Goal: Task Accomplishment & Management: Manage account settings

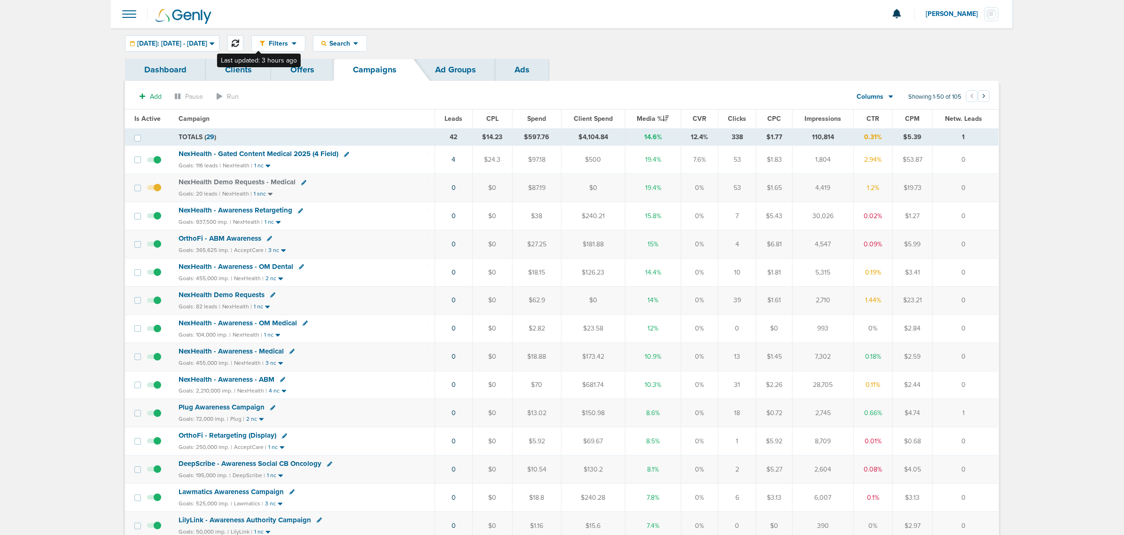
click at [243, 39] on button at bounding box center [235, 43] width 16 height 16
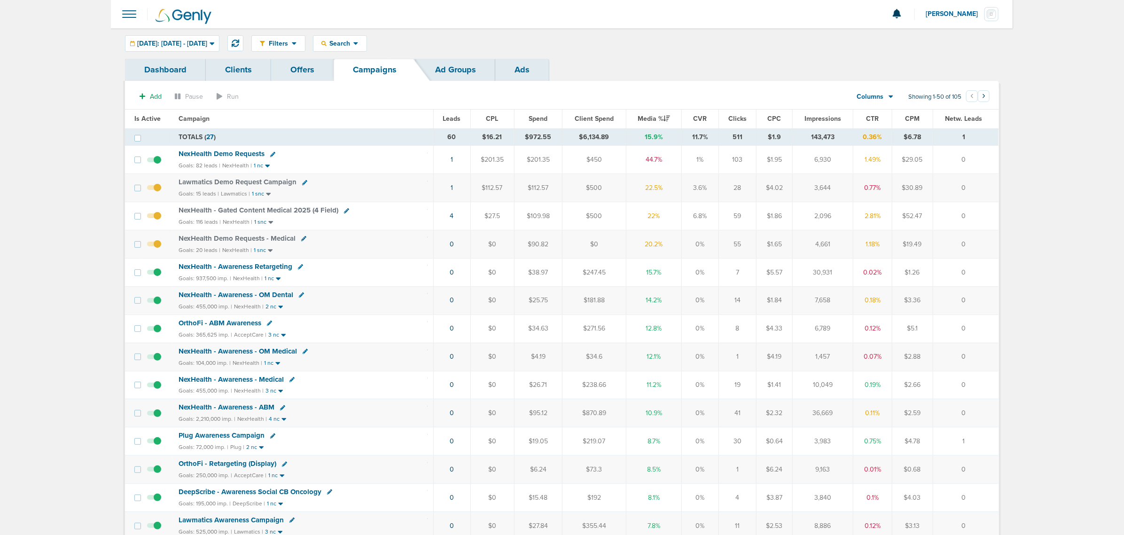
drag, startPoint x: 457, startPoint y: 245, endPoint x: 987, endPoint y: 243, distance: 530.1
click at [987, 243] on tr "NexHealth Demo Requests - Medical Goals: 20 leads | NexHealth | 1 snc 0 $0 $90.…" at bounding box center [562, 244] width 874 height 28
drag, startPoint x: 987, startPoint y: 243, endPoint x: 762, endPoint y: 233, distance: 225.3
click at [987, 243] on td "0" at bounding box center [966, 244] width 66 height 28
click at [398, 305] on div "Goals: 455,000 imp. | NexHealth | 2 nc" at bounding box center [303, 307] width 249 height 8
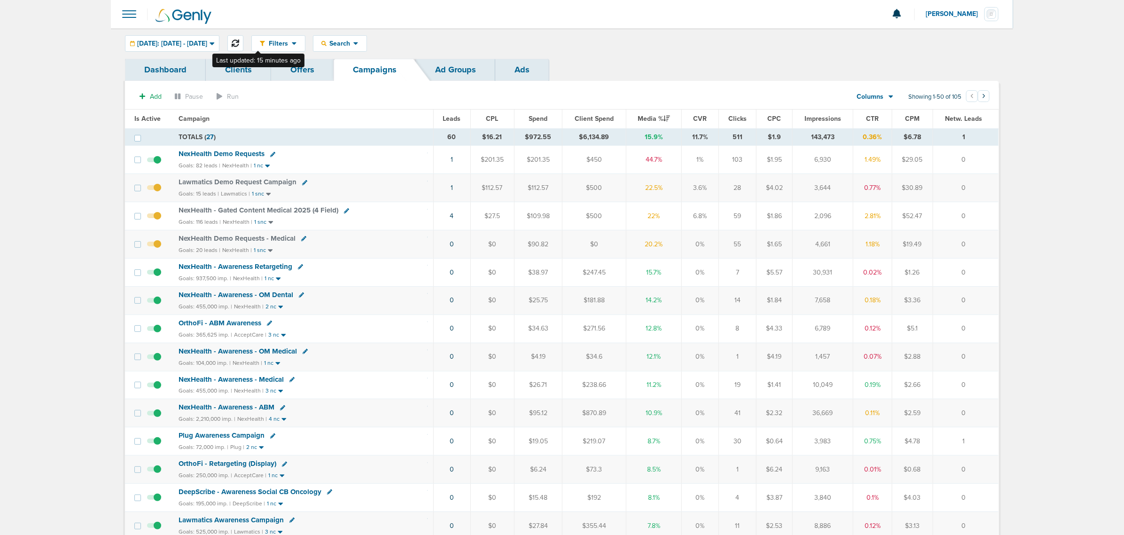
click at [239, 41] on icon at bounding box center [236, 43] width 8 height 8
click at [203, 152] on span "NexHealth Demo Requests" at bounding box center [222, 153] width 86 height 8
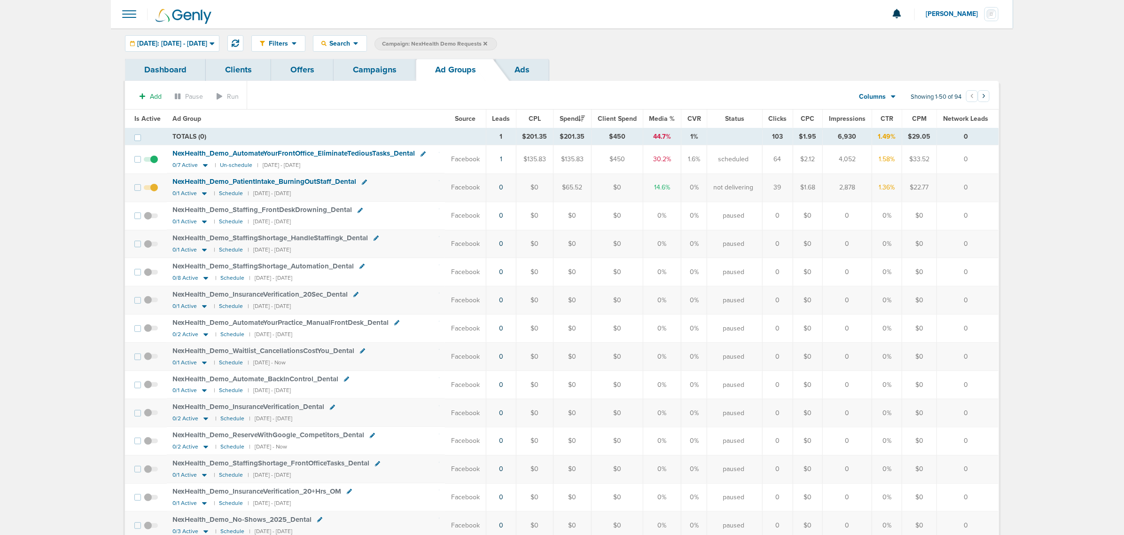
click at [386, 74] on link "Campaigns" at bounding box center [375, 70] width 82 height 22
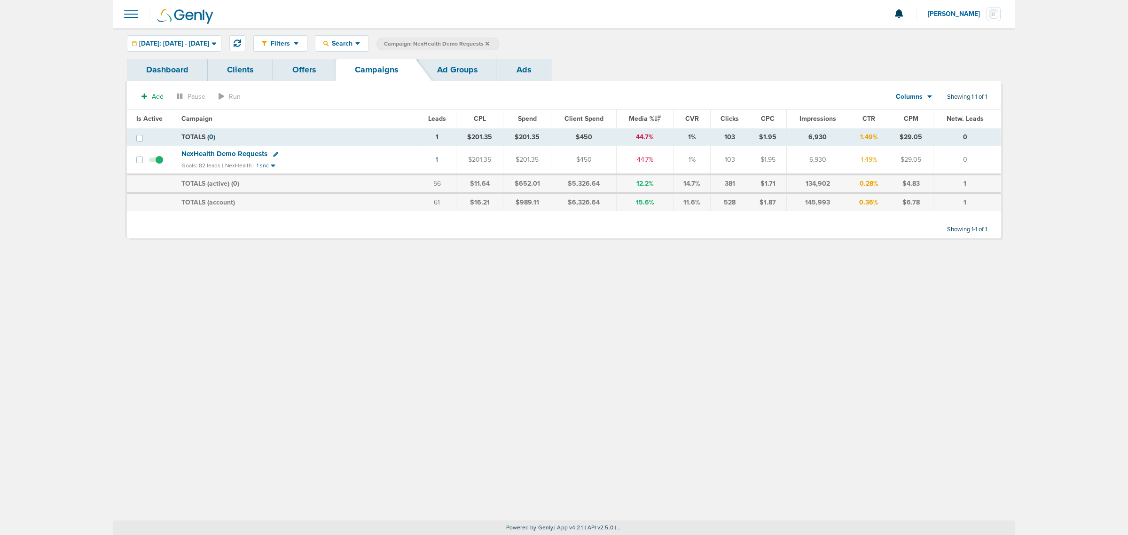
click at [352, 346] on div "Filters Active Only Settings Status Active Inactive Objectives MQL SQL Traffic …" at bounding box center [564, 274] width 902 height 492
click at [489, 41] on icon at bounding box center [487, 44] width 4 height 6
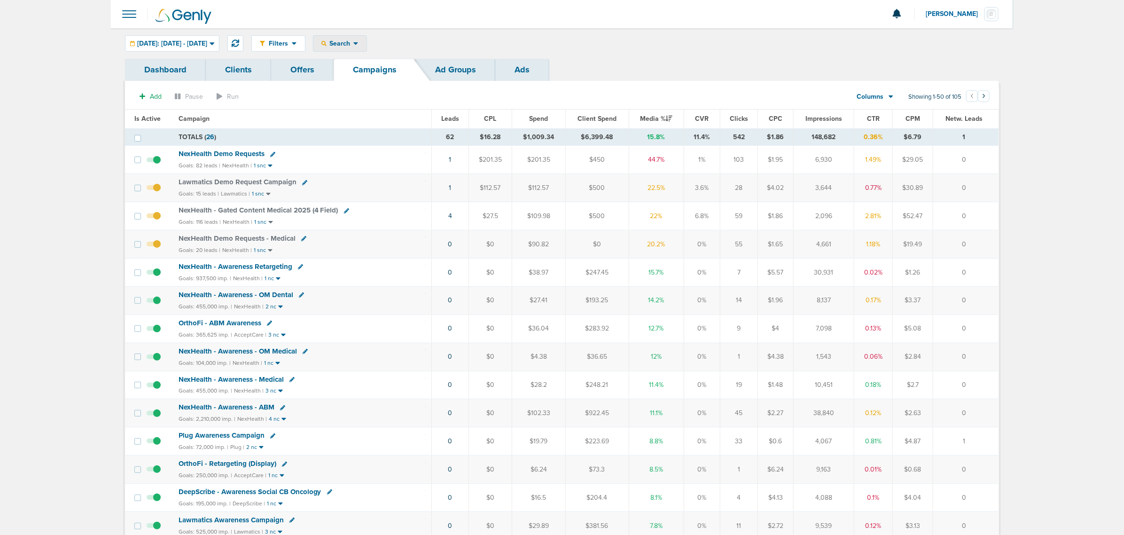
click at [367, 36] on div "Search" at bounding box center [339, 44] width 53 height 16
click at [370, 72] on link "Client" at bounding box center [361, 74] width 97 height 12
type input "data"
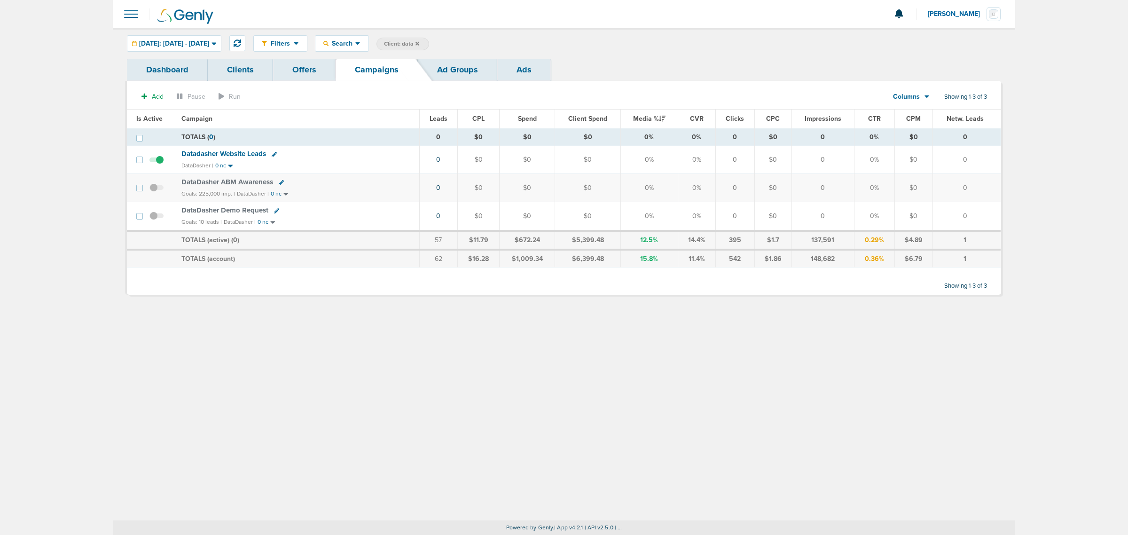
click at [228, 210] on span "DataDasher Demo Request" at bounding box center [224, 210] width 87 height 8
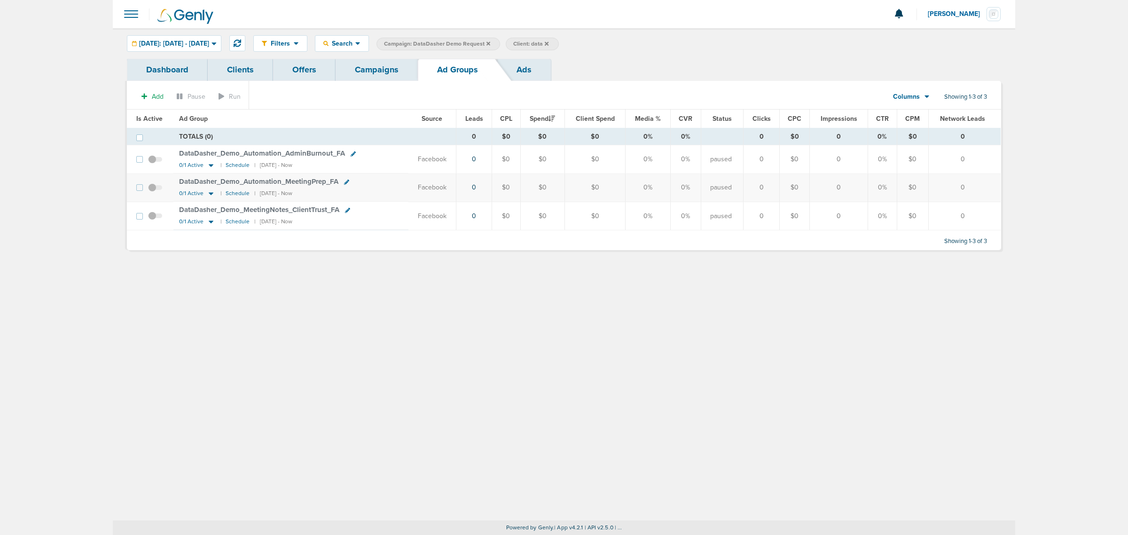
click at [128, 11] on span at bounding box center [131, 14] width 21 height 21
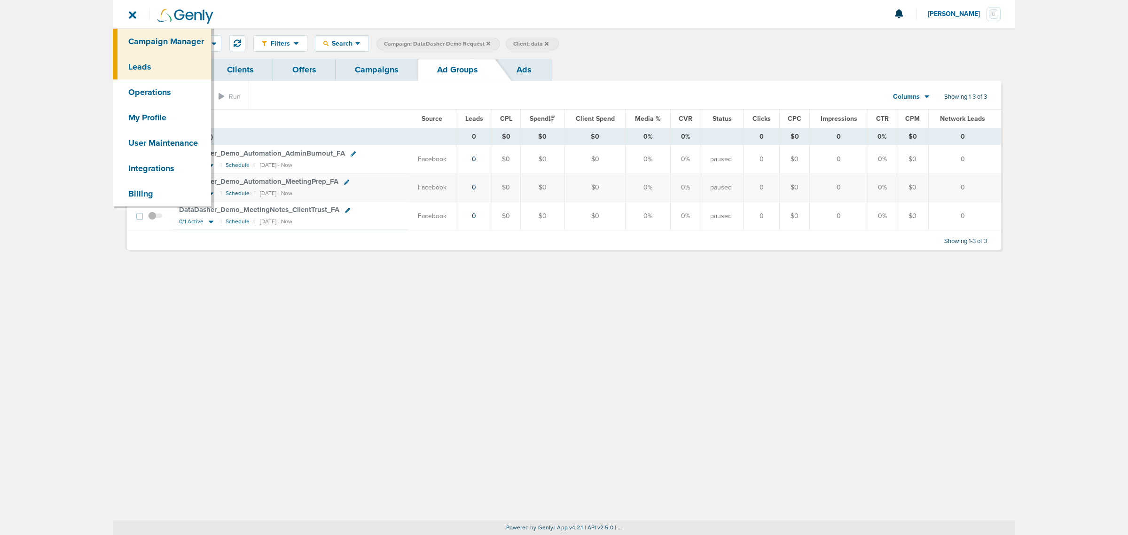
click at [146, 57] on link "Leads" at bounding box center [162, 66] width 98 height 25
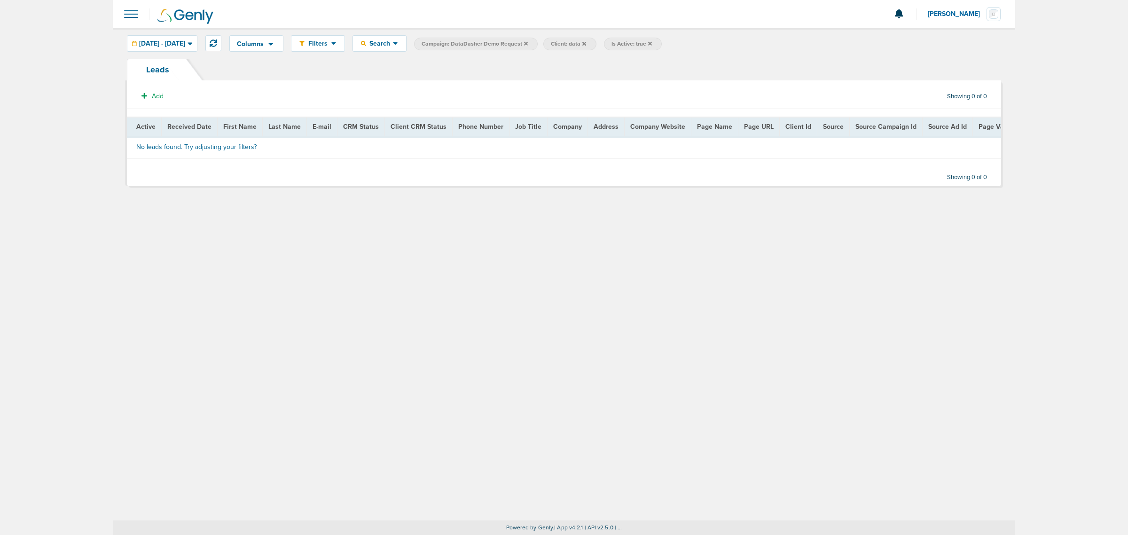
click at [652, 42] on icon at bounding box center [650, 43] width 4 height 4
click at [282, 71] on div "Leads" at bounding box center [564, 70] width 874 height 22
click at [264, 266] on div "Columns Save selections Reset to defaults Is Active Received Date First Name La…" at bounding box center [564, 274] width 902 height 492
click at [652, 41] on icon at bounding box center [650, 44] width 4 height 6
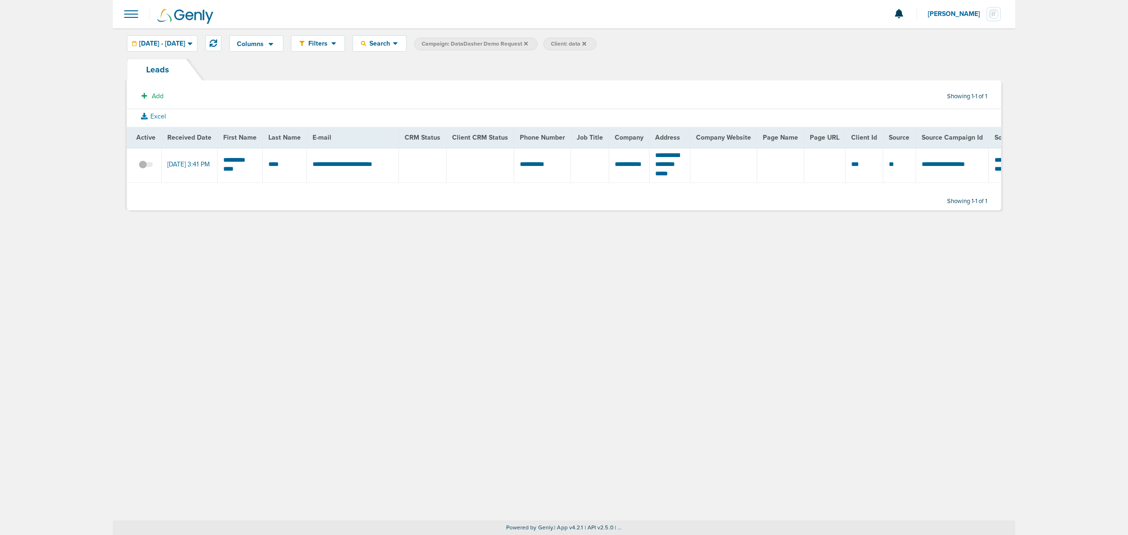
drag, startPoint x: 118, startPoint y: 5, endPoint x: 125, endPoint y: 11, distance: 9.7
click at [120, 6] on nav "Notifications You have no unread notifications [PERSON_NAME] Profile Sign Out C…" at bounding box center [564, 14] width 902 height 28
click at [125, 11] on span at bounding box center [131, 14] width 21 height 21
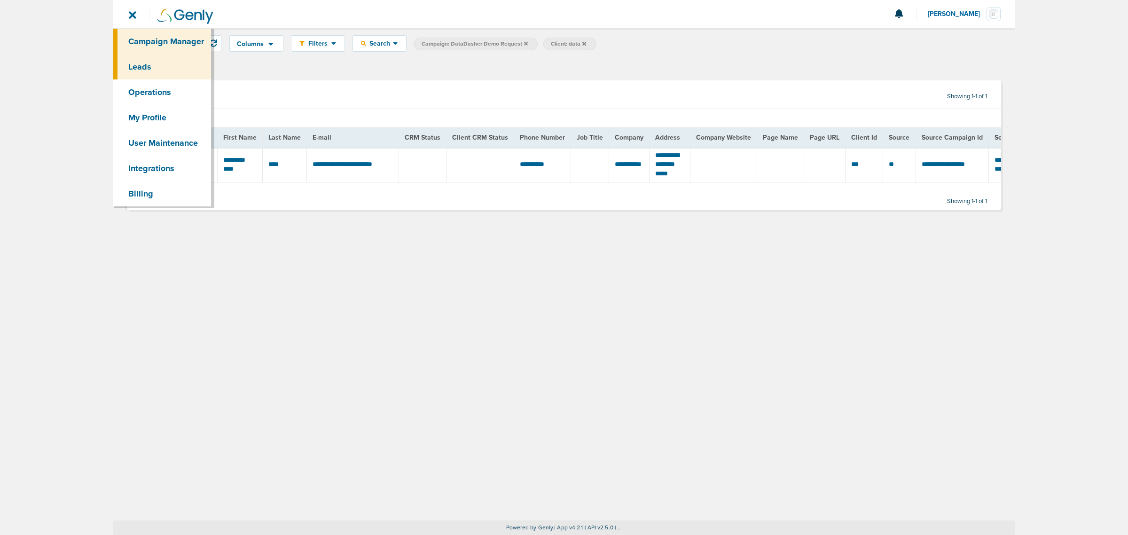
click at [174, 40] on link "Campaign Manager" at bounding box center [162, 41] width 98 height 25
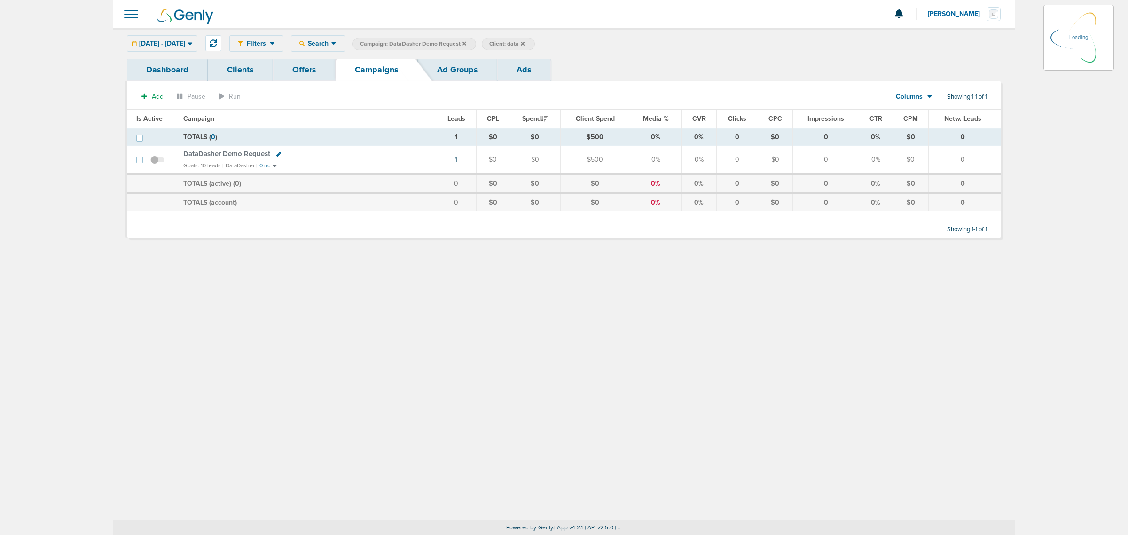
click at [466, 44] on icon at bounding box center [464, 43] width 4 height 4
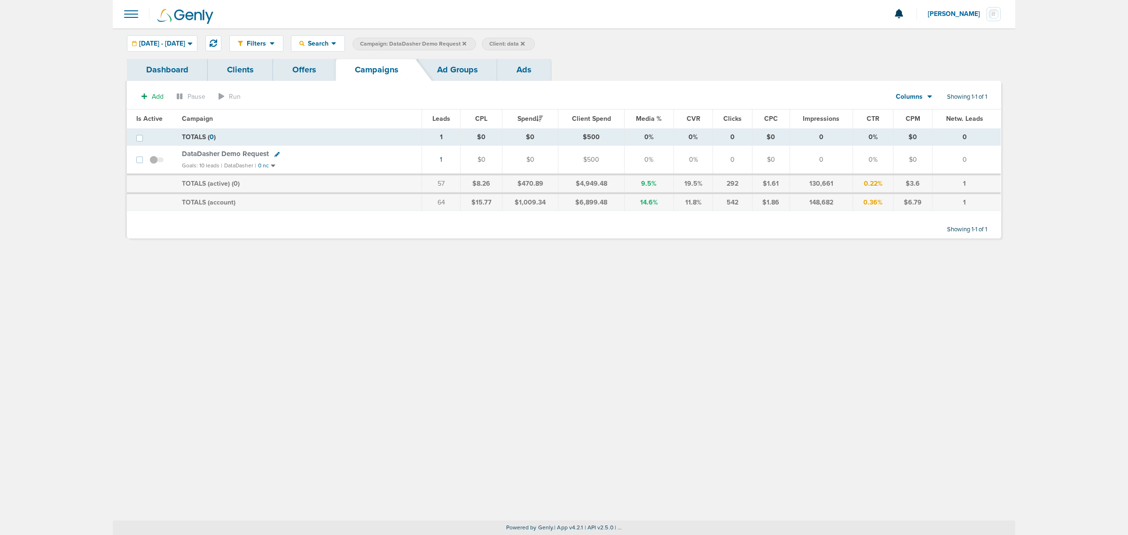
click at [466, 44] on icon at bounding box center [464, 43] width 4 height 4
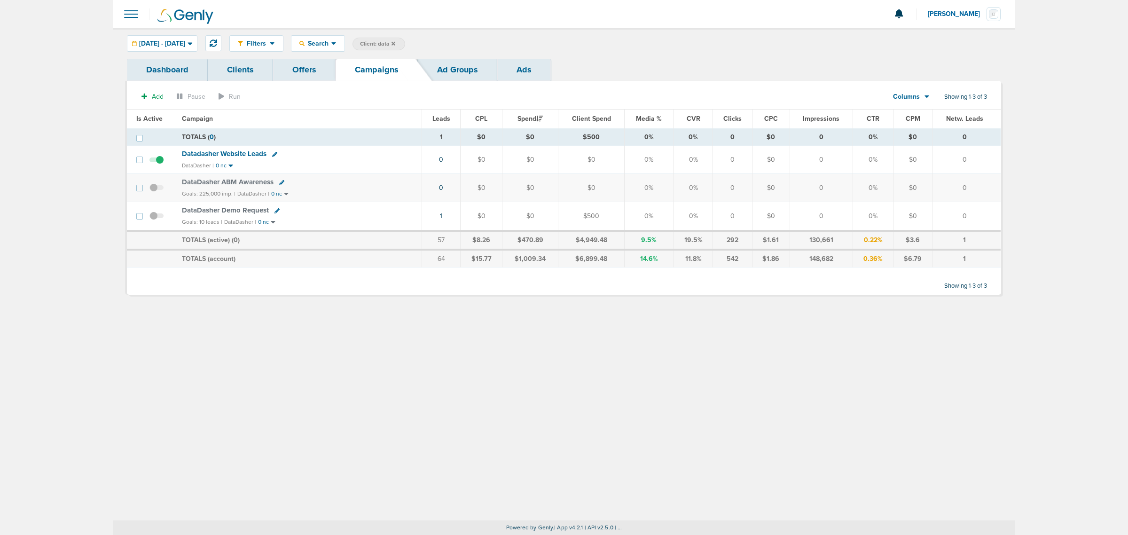
click at [395, 42] on icon at bounding box center [393, 44] width 4 height 6
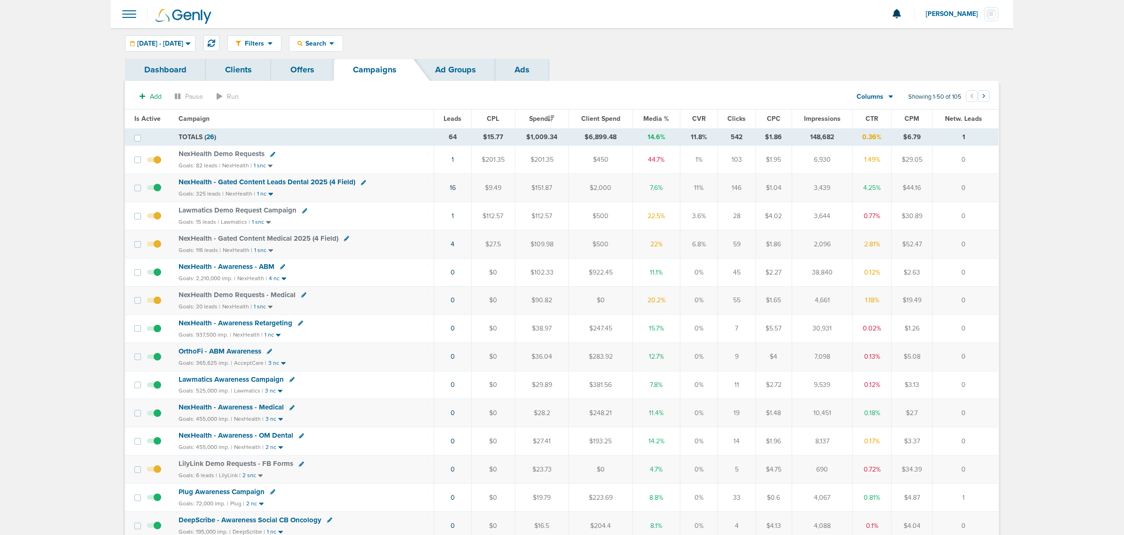
click at [659, 116] on span "Media %" at bounding box center [656, 119] width 26 height 8
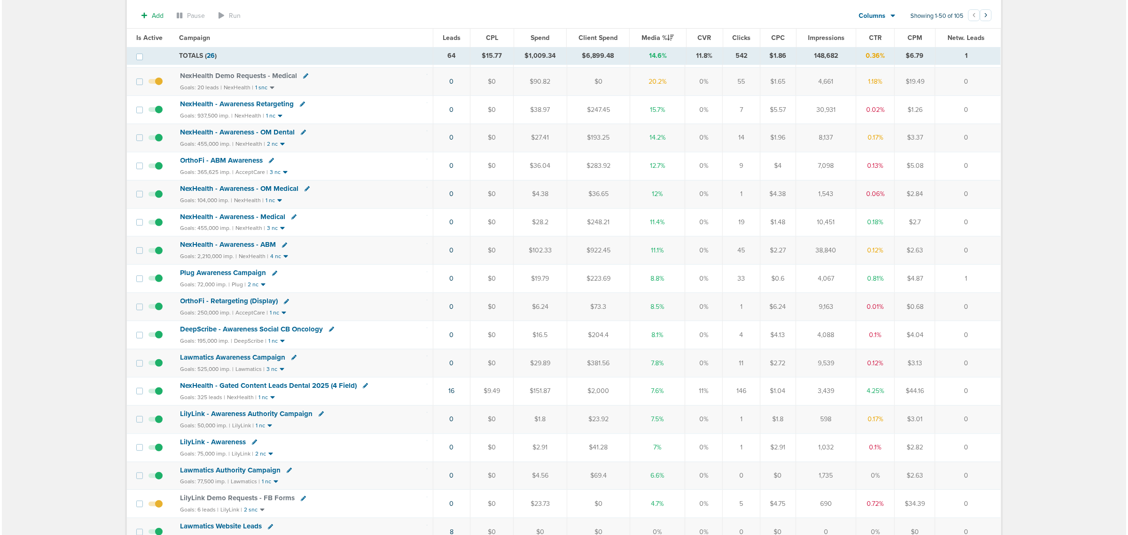
scroll to position [176, 0]
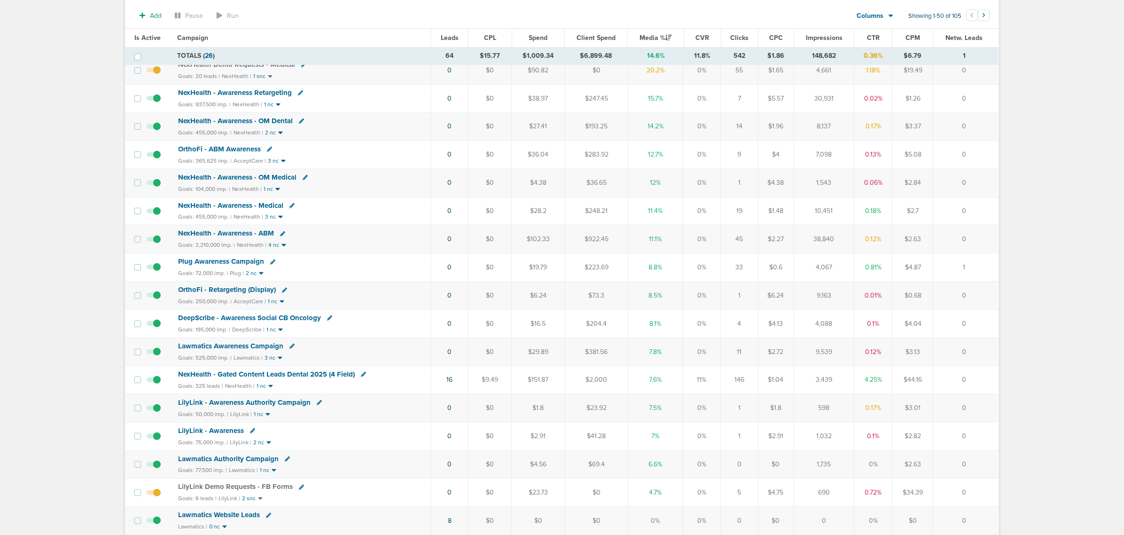
click at [361, 377] on icon at bounding box center [363, 374] width 5 height 5
select select
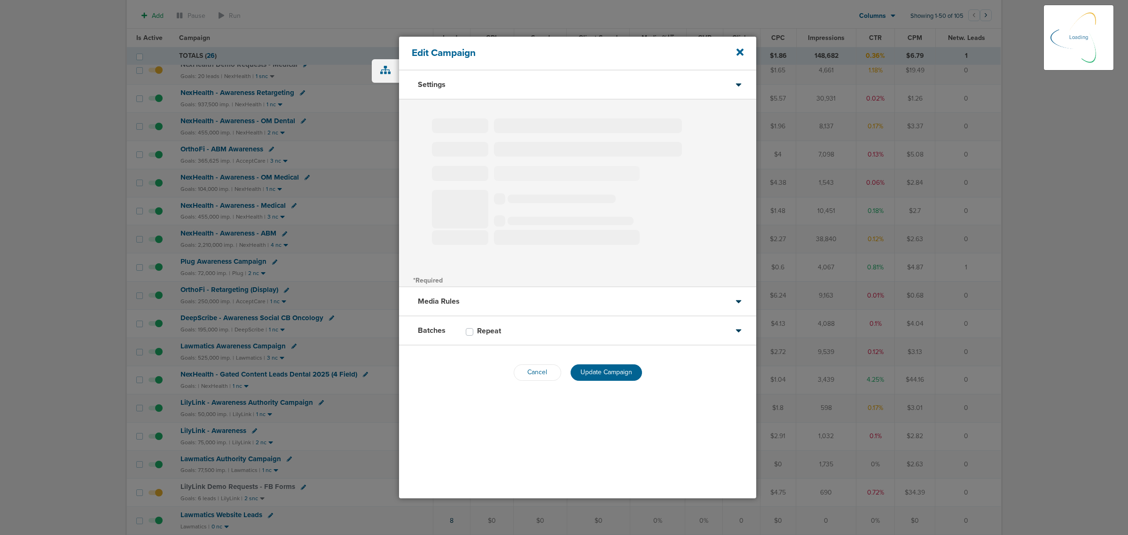
type input "NexHealth - Gated Content Leads Dental 2025 (4 Field)"
select select "Leads"
radio input "true"
select select "readWrite"
select select "1"
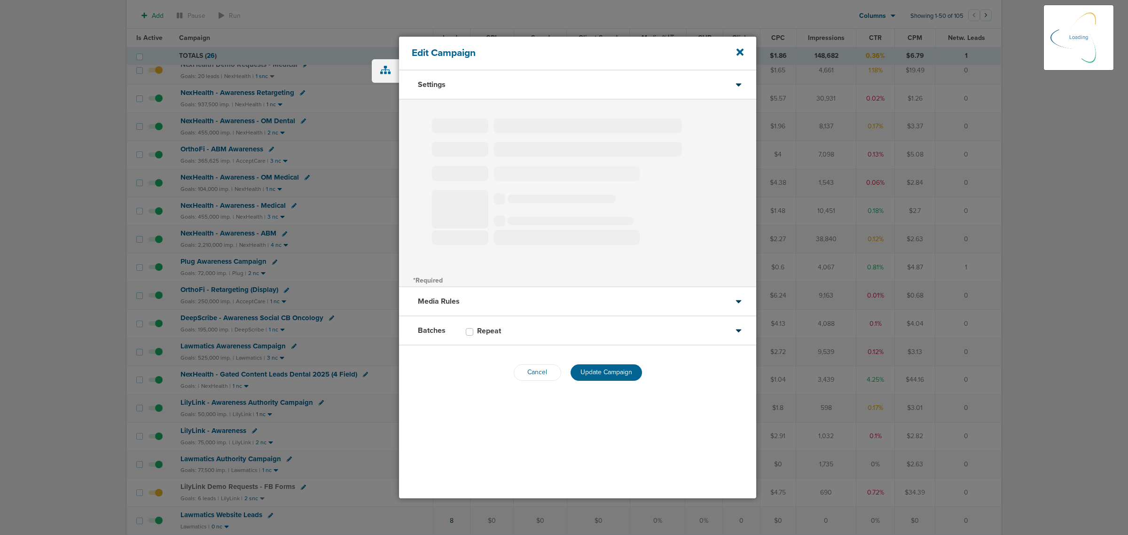
select select "2"
select select "3"
select select "4"
select select "6"
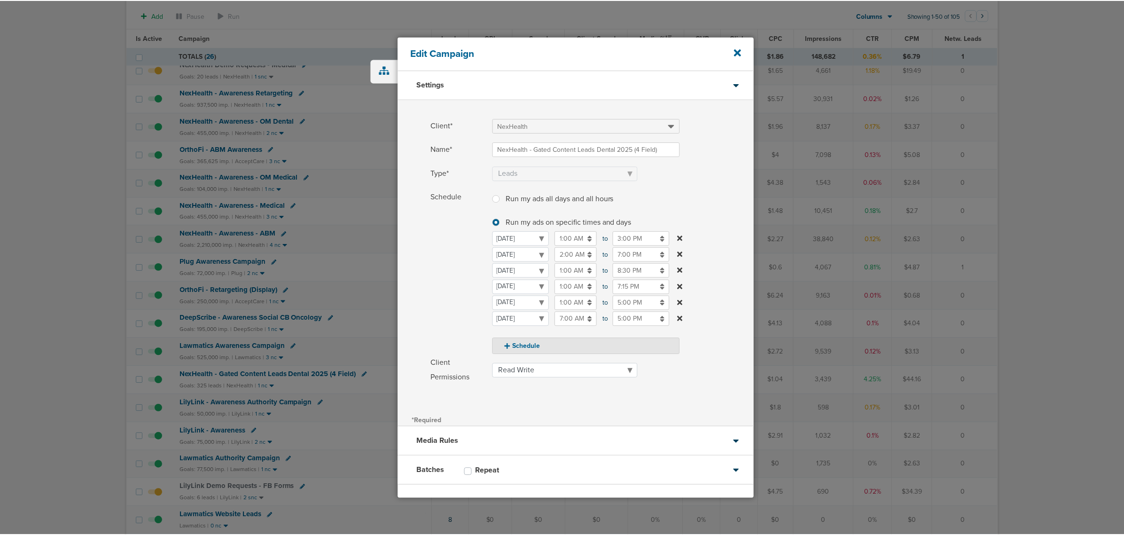
scroll to position [40, 0]
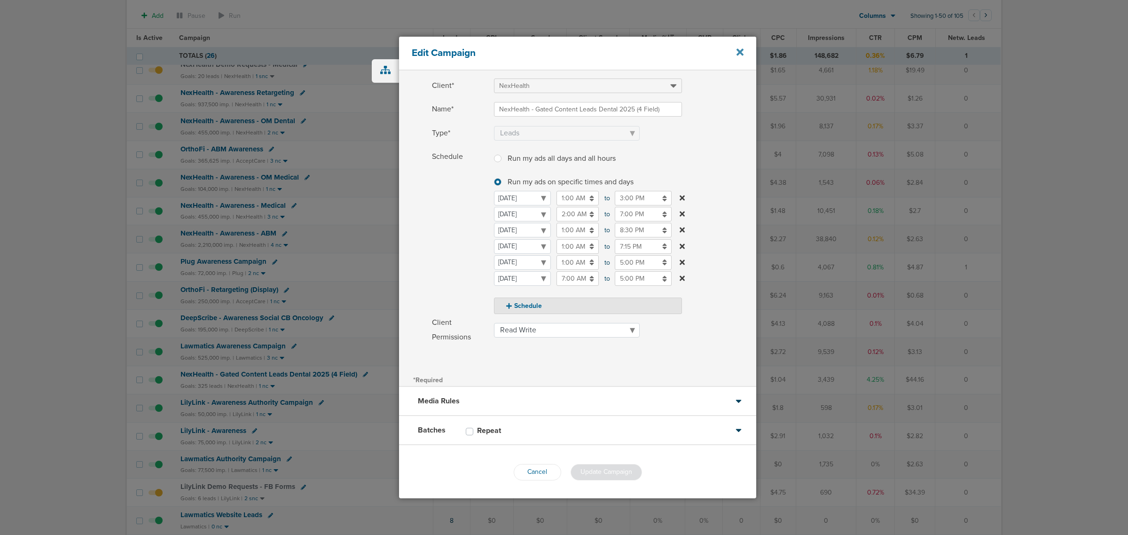
click at [740, 53] on icon at bounding box center [739, 52] width 7 height 7
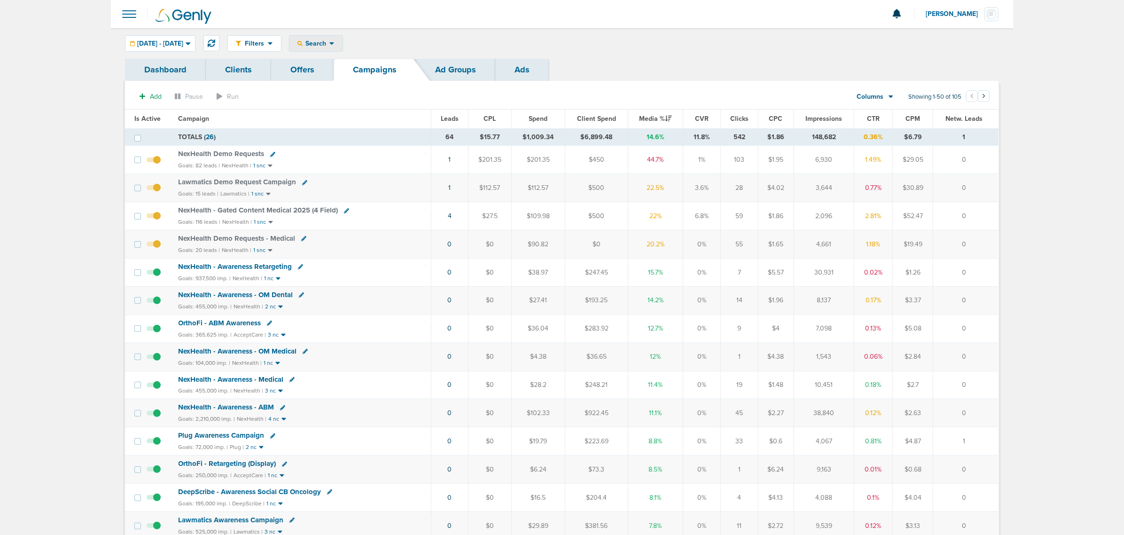
click at [329, 45] on span "Search" at bounding box center [316, 43] width 27 height 8
click at [346, 78] on link "Client" at bounding box center [338, 74] width 97 height 12
type input "data"
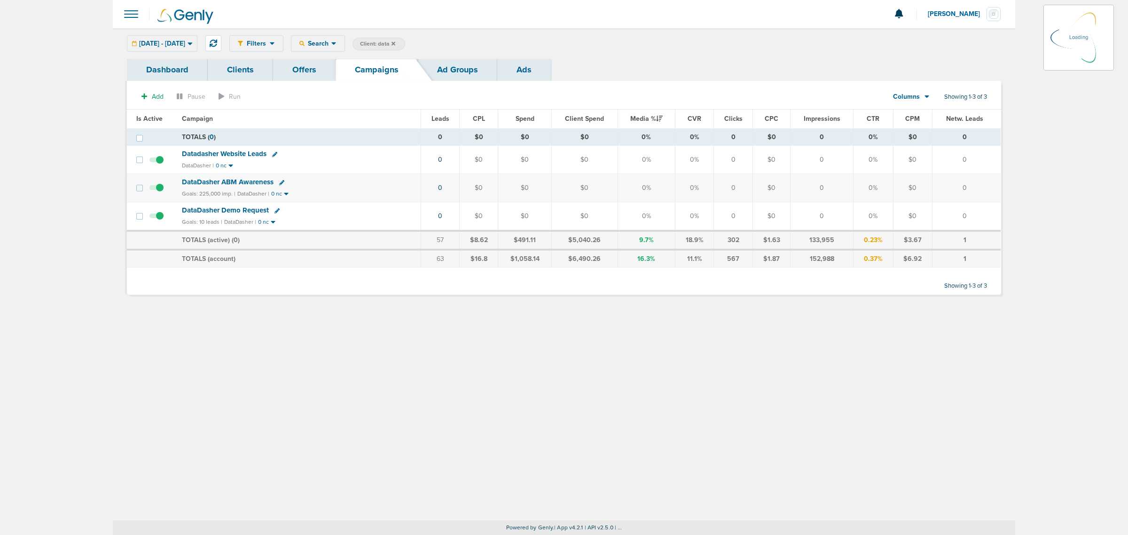
click at [245, 181] on span "DataDasher ABM Awareness" at bounding box center [228, 182] width 92 height 8
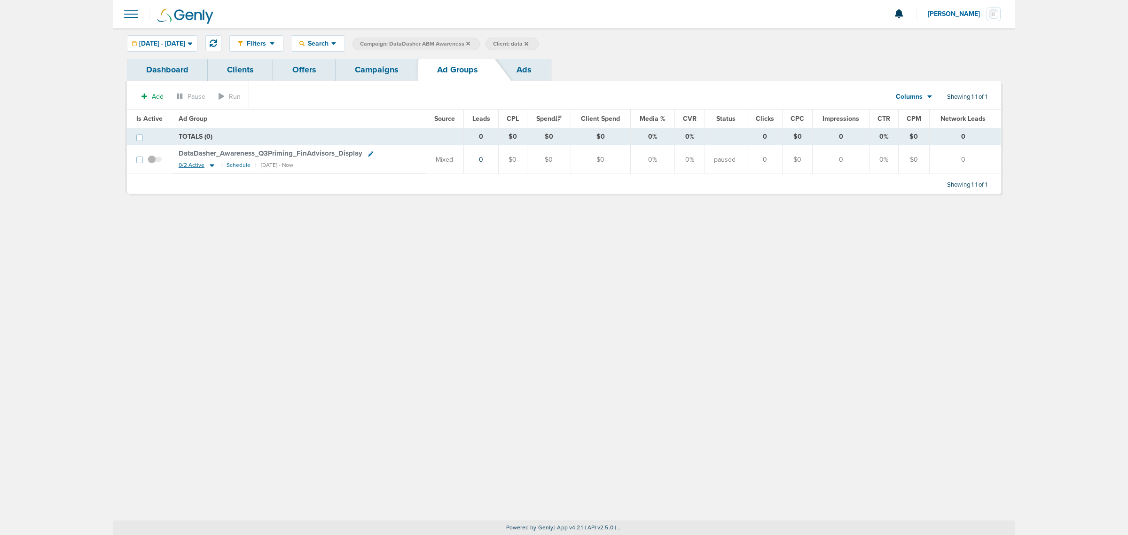
click at [210, 165] on icon at bounding box center [212, 165] width 5 height 3
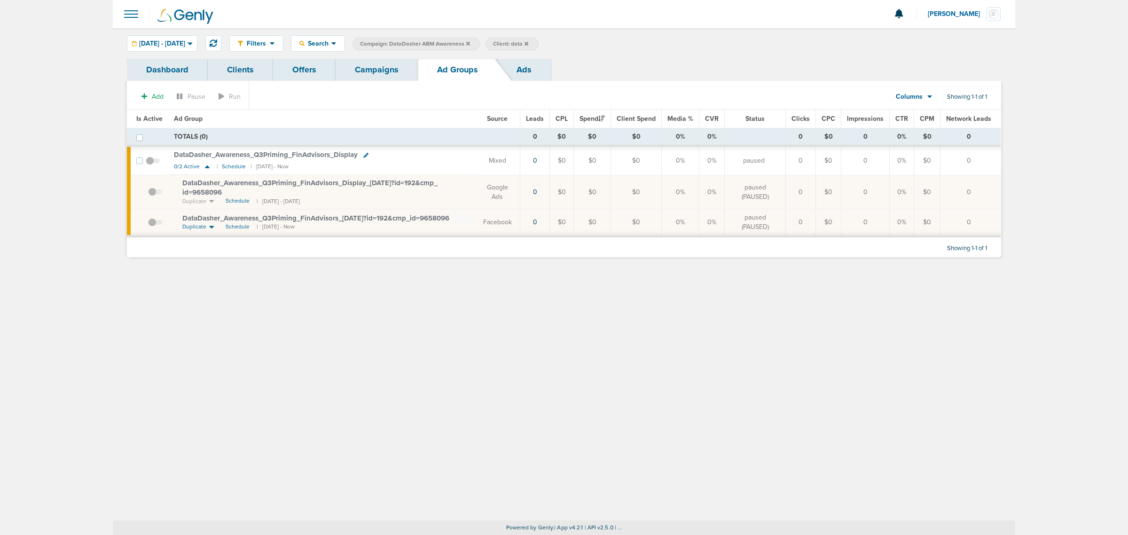
click at [147, 165] on span at bounding box center [153, 165] width 14 height 0
click at [153, 163] on input "checkbox" at bounding box center [153, 163] width 0 height 0
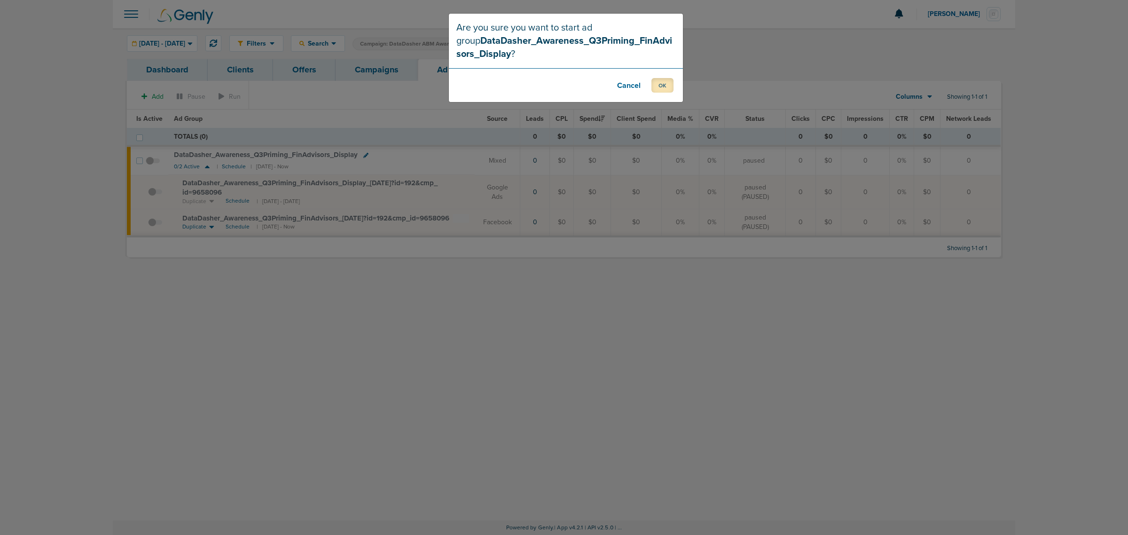
click at [658, 81] on button "OK" at bounding box center [662, 85] width 22 height 15
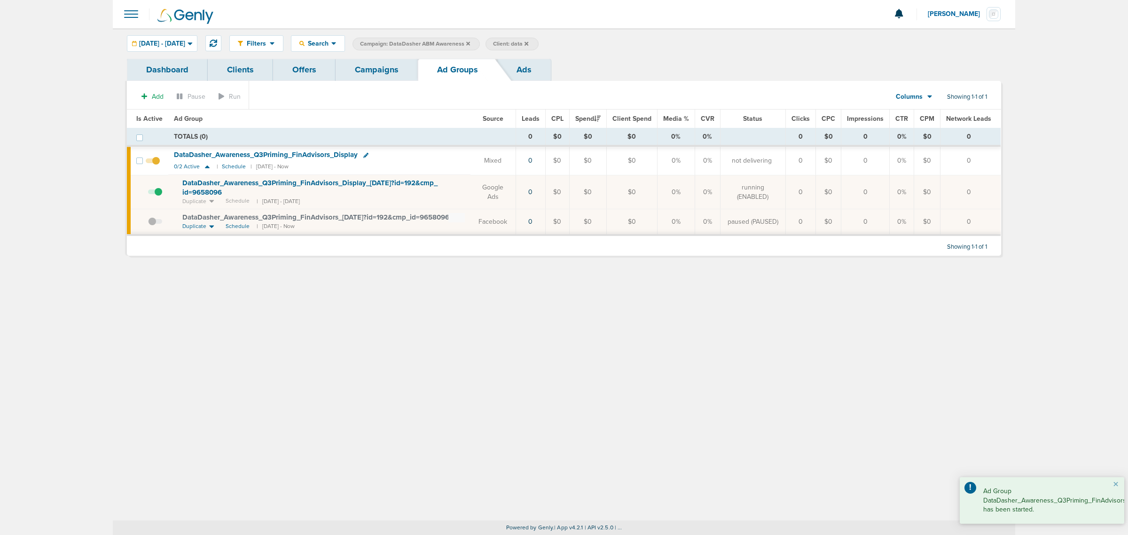
click at [157, 196] on span at bounding box center [155, 196] width 14 height 0
click at [148, 194] on input "checkbox" at bounding box center [148, 194] width 0 height 0
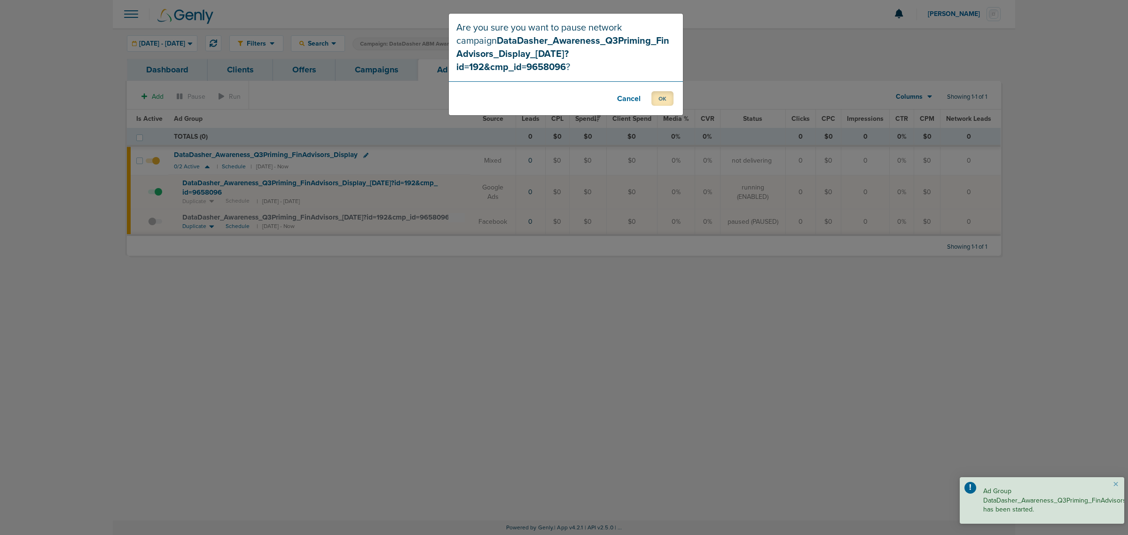
click at [658, 91] on button "OK" at bounding box center [662, 98] width 22 height 15
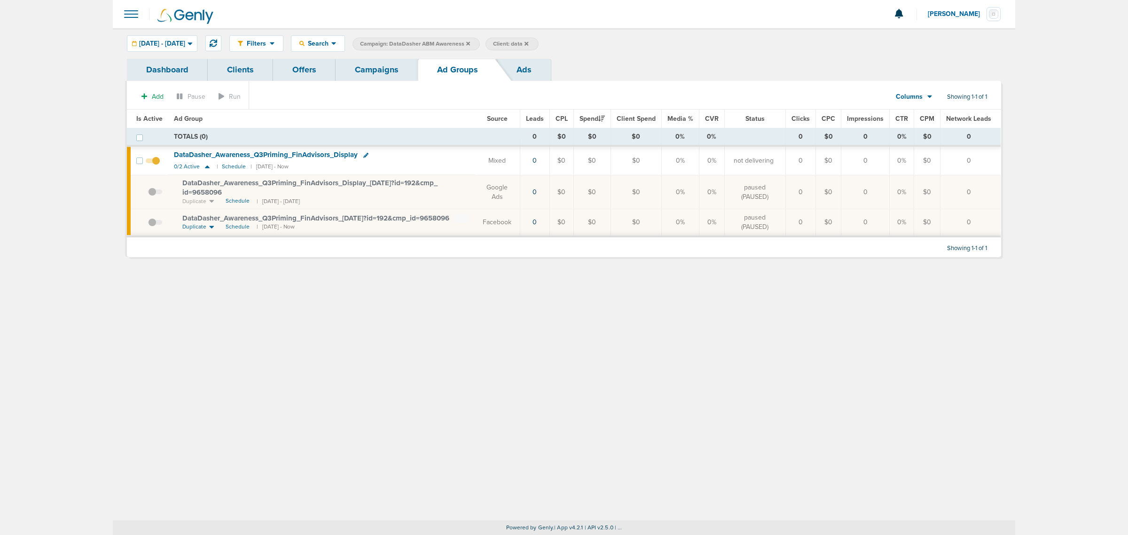
click at [151, 227] on span at bounding box center [155, 227] width 14 height 0
click at [148, 224] on input "checkbox" at bounding box center [148, 224] width 0 height 0
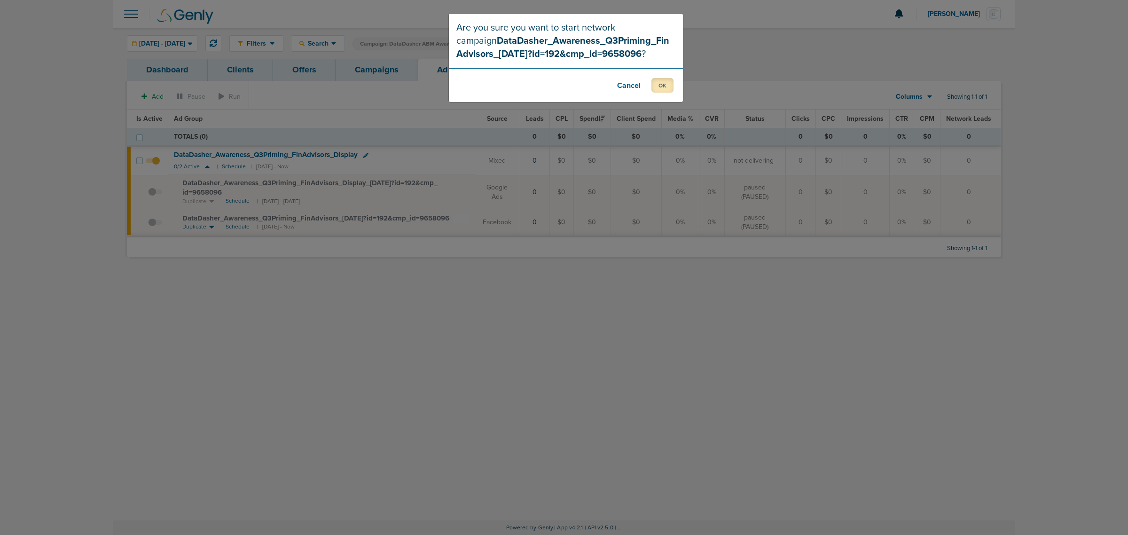
click at [657, 87] on button "OK" at bounding box center [662, 85] width 22 height 15
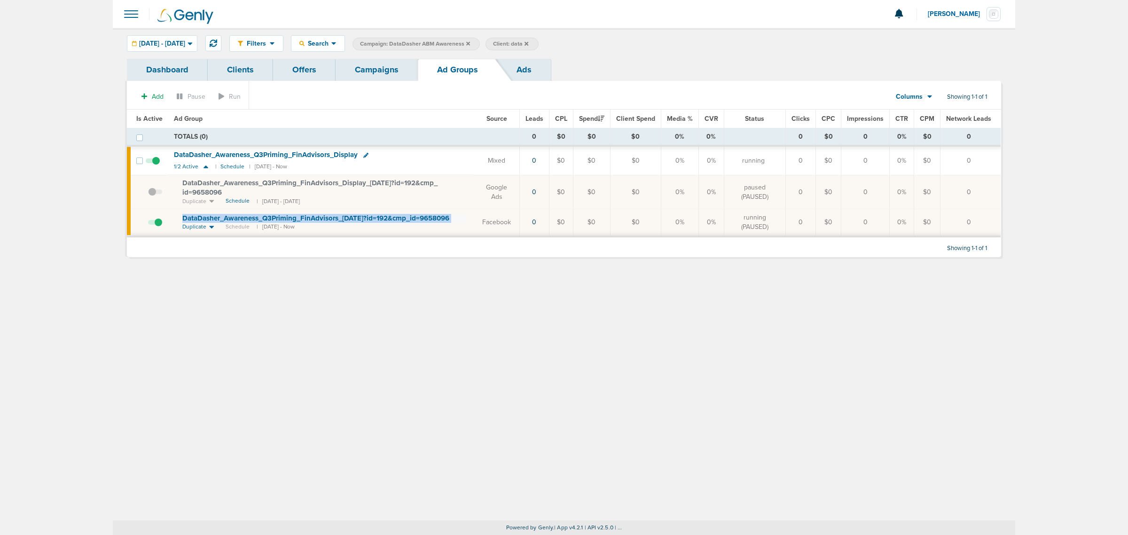
drag, startPoint x: 468, startPoint y: 218, endPoint x: 179, endPoint y: 219, distance: 289.0
click at [179, 219] on td "DataDasher_ Awareness_ Q3Priming_ FinAdvisors_ 08.07.25?id=192&cmp_ id=9658096 …" at bounding box center [320, 222] width 305 height 27
copy td "DataDasher_ Awareness_ Q3Priming_ FinAdvisors_ 08.07.25?id=192&cmp_ id=9658096"
click at [381, 59] on link "Campaigns" at bounding box center [377, 70] width 82 height 22
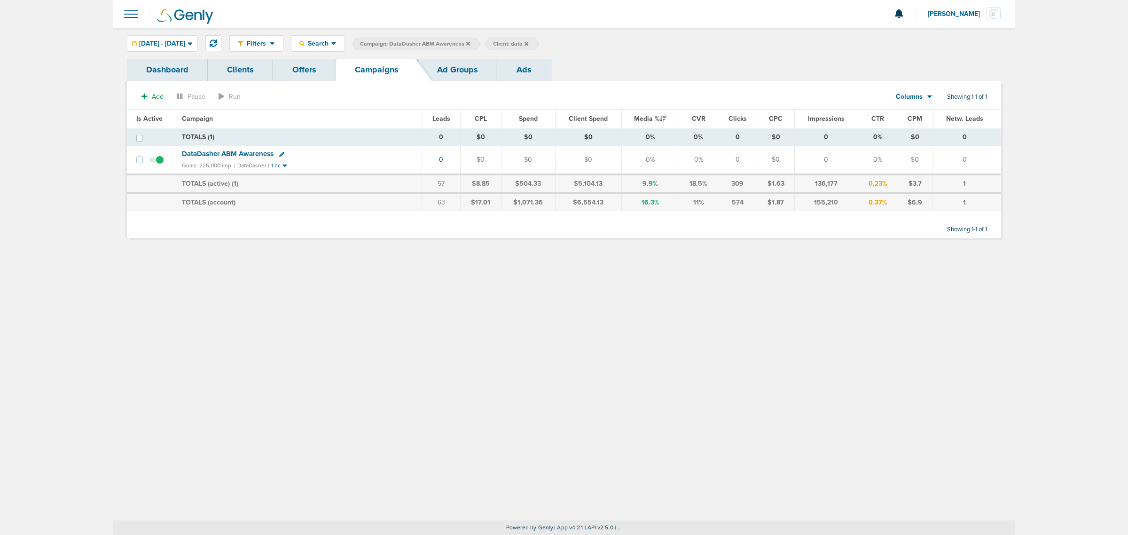
click at [470, 41] on icon at bounding box center [468, 44] width 4 height 6
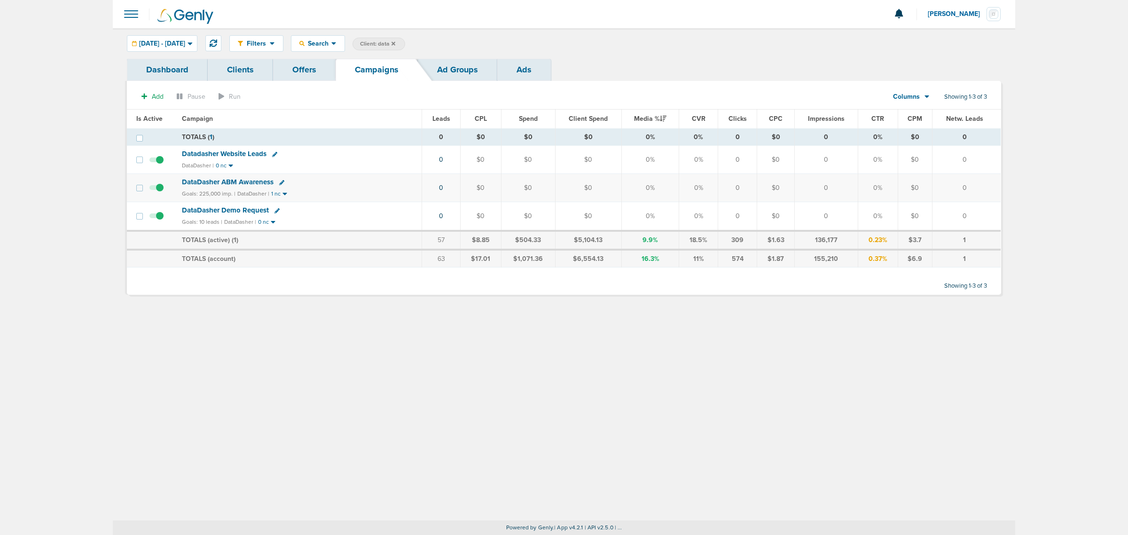
click at [395, 41] on icon at bounding box center [393, 44] width 4 height 6
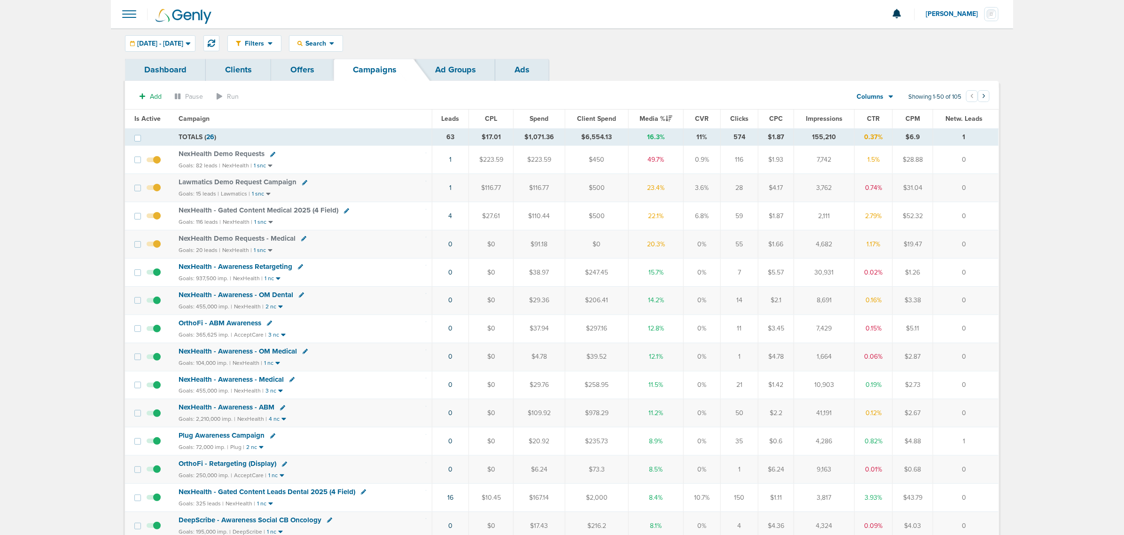
click at [235, 151] on span "NexHealth Demo Requests" at bounding box center [222, 153] width 86 height 8
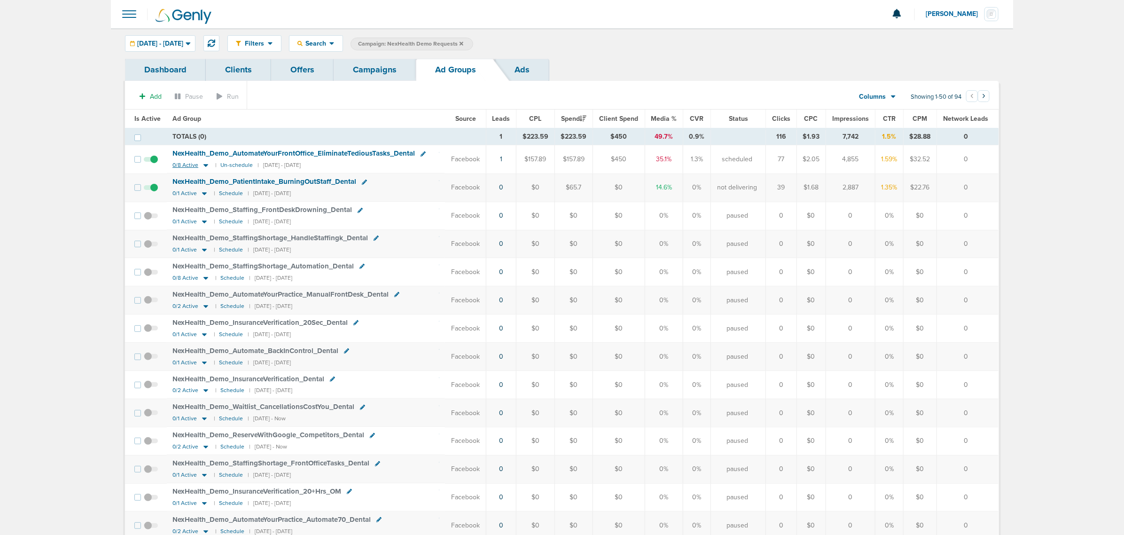
click at [206, 165] on icon at bounding box center [205, 165] width 5 height 3
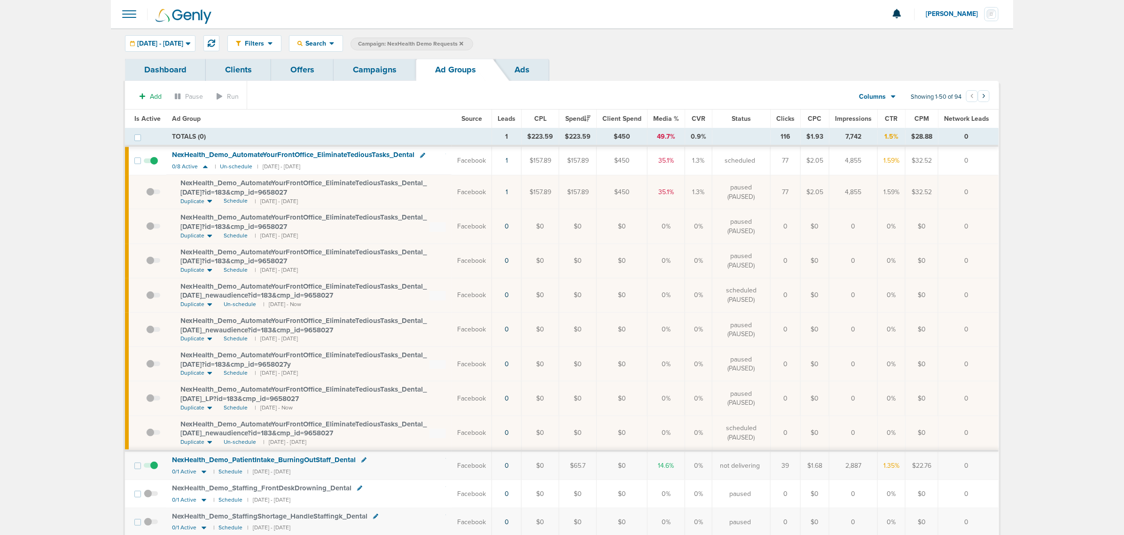
click at [373, 71] on link "Campaigns" at bounding box center [375, 70] width 82 height 22
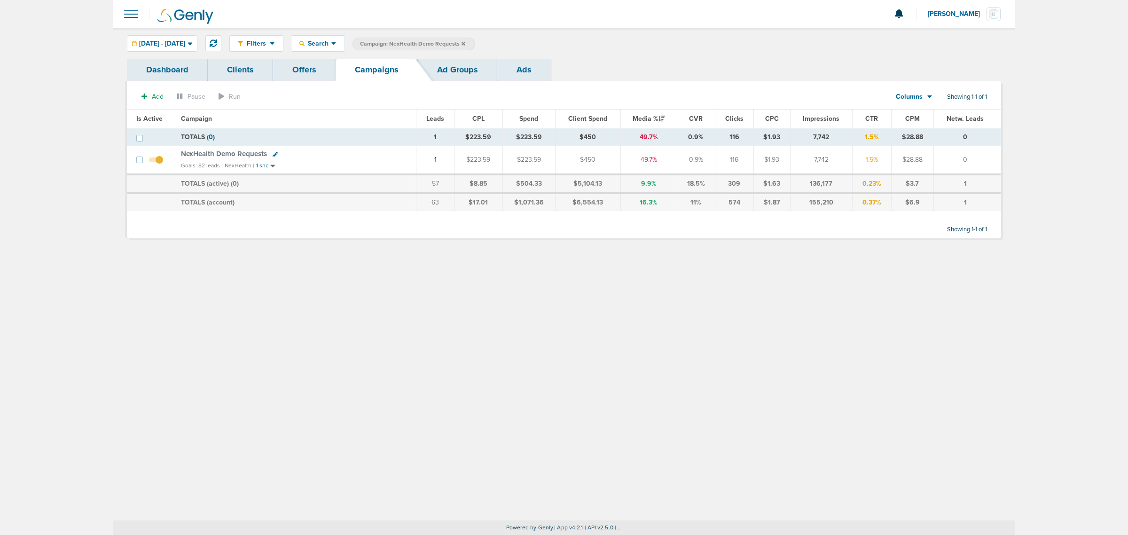
click at [465, 41] on icon at bounding box center [464, 44] width 4 height 6
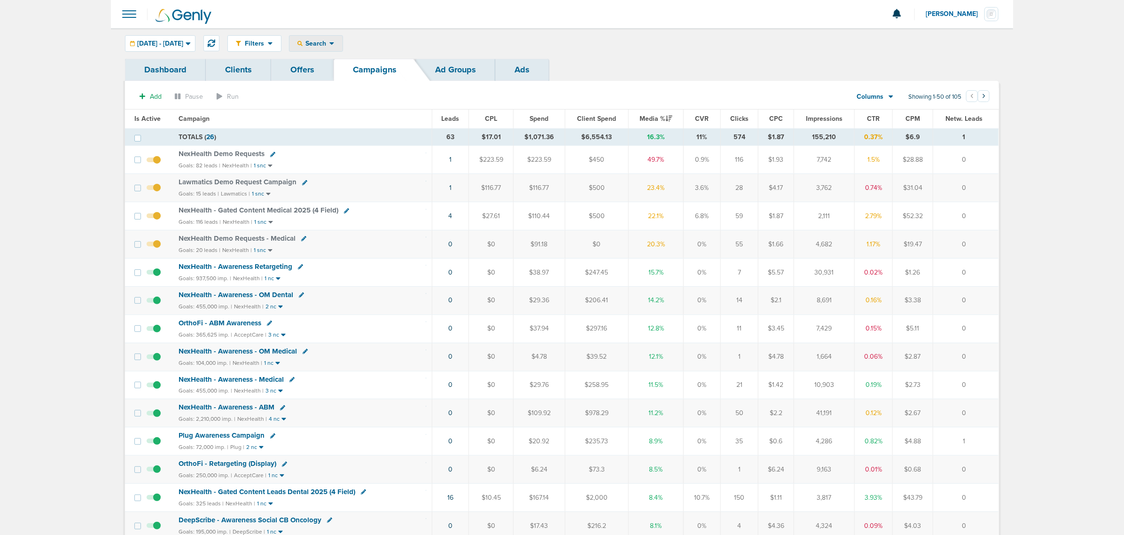
click at [329, 42] on span "Search" at bounding box center [316, 43] width 27 height 8
click at [365, 314] on td "NexHealth - Awareness - OM Dental Goals: 455,000 imp. | NexHealth | 2 nc" at bounding box center [302, 300] width 259 height 28
